Goal: Navigation & Orientation: Find specific page/section

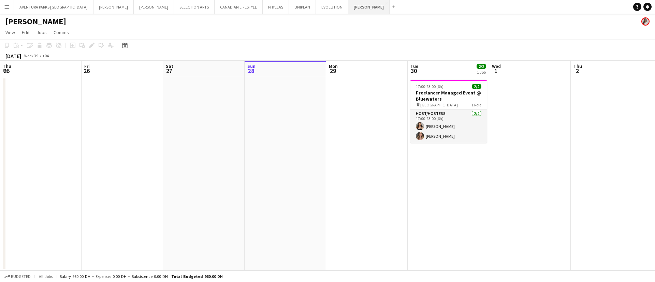
scroll to position [0, 143]
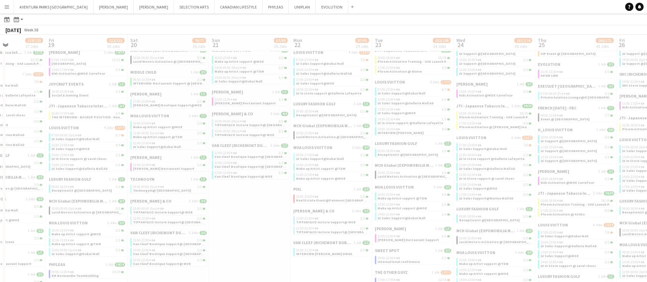
scroll to position [0, 198]
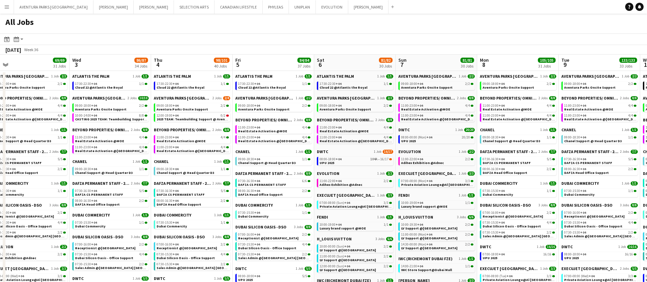
scroll to position [0, 257]
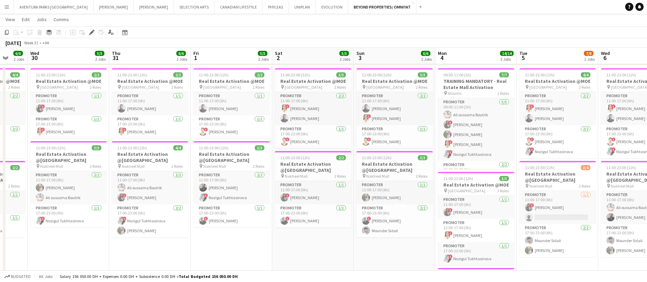
scroll to position [0, 215]
